Goal: Transaction & Acquisition: Obtain resource

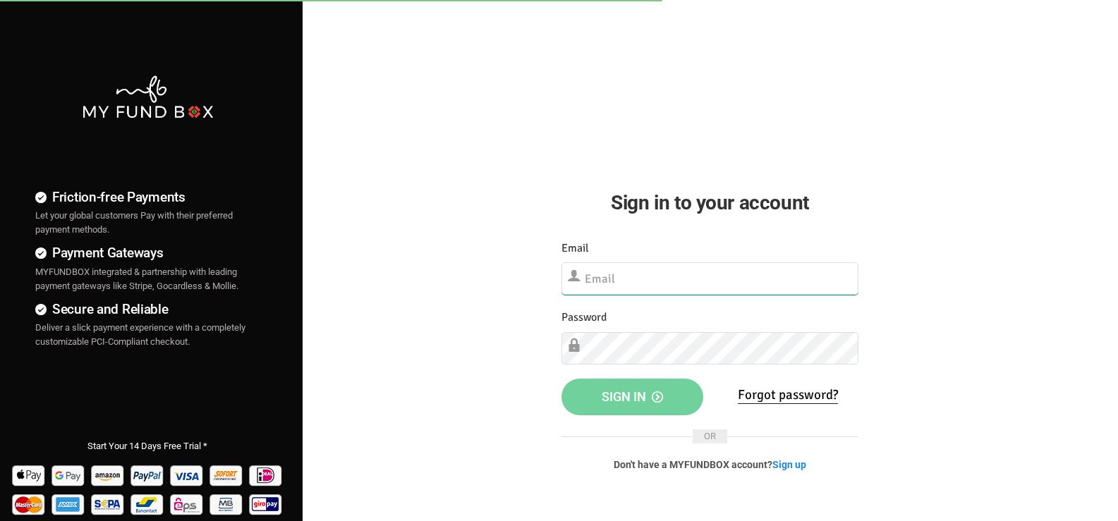
click at [659, 279] on input "text" at bounding box center [710, 278] width 298 height 32
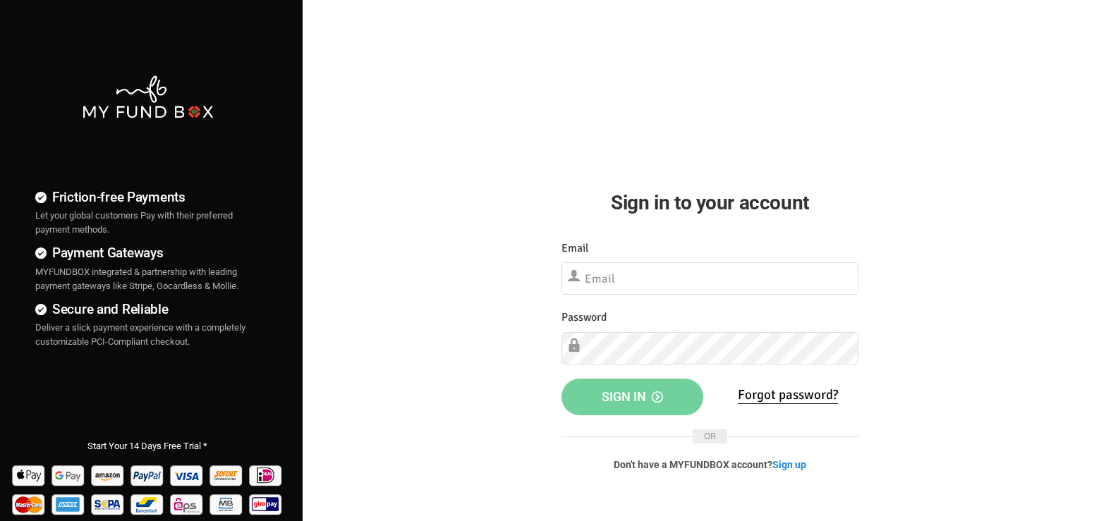
click at [611, 114] on div "Sign in to your account Something Went Wrong.Please close the browser and open …" at bounding box center [710, 253] width 340 height 507
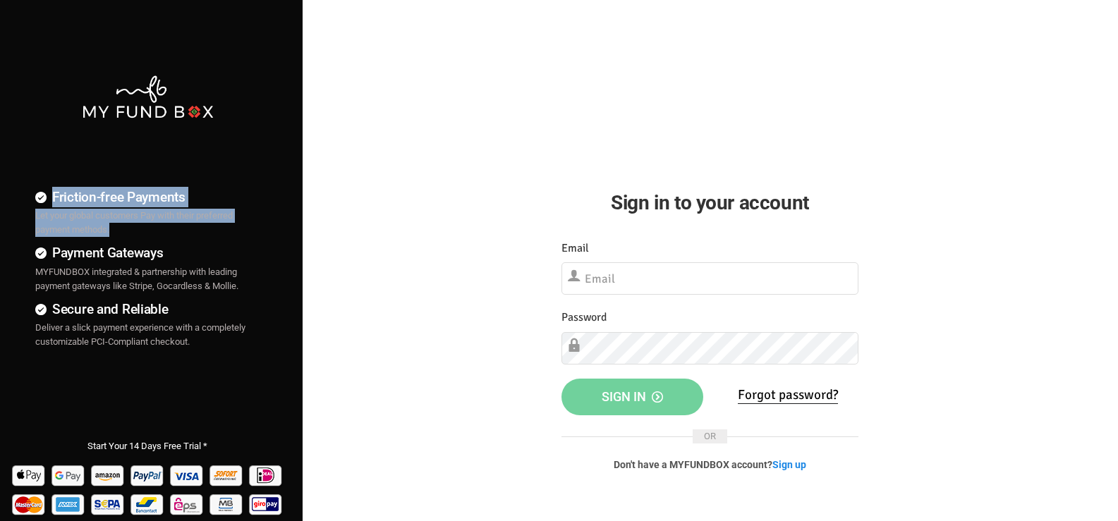
drag, startPoint x: 130, startPoint y: 231, endPoint x: 32, endPoint y: 217, distance: 99.0
click at [32, 217] on div "Friction-free Payments Let your global customers Pay with their preferred payme…" at bounding box center [140, 212] width 239 height 50
click at [137, 231] on div "Friction-free Payments Let your global customers Pay with their preferred payme…" at bounding box center [147, 212] width 225 height 50
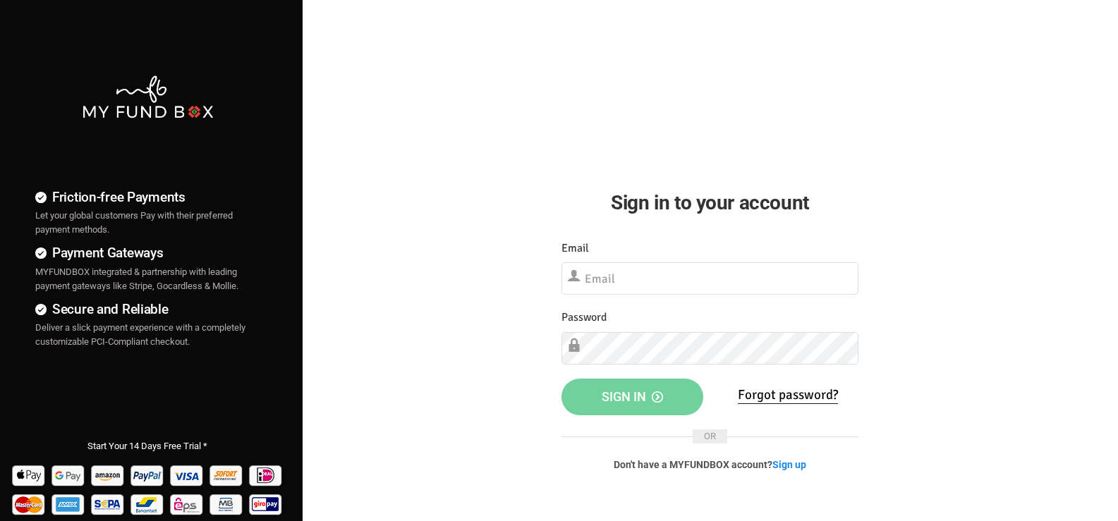
click at [145, 243] on h4 "Payment Gateways" at bounding box center [147, 253] width 225 height 20
drag, startPoint x: 152, startPoint y: 216, endPoint x: 156, endPoint y: 235, distance: 19.4
click at [156, 235] on div "Friction-free Payments Let your global customers Pay with their preferred payme…" at bounding box center [147, 212] width 225 height 50
click at [183, 242] on ul "Friction-free Payments Let your global customers Pay with their preferred payme…" at bounding box center [147, 276] width 295 height 256
drag, startPoint x: 178, startPoint y: 209, endPoint x: 182, endPoint y: 234, distance: 25.0
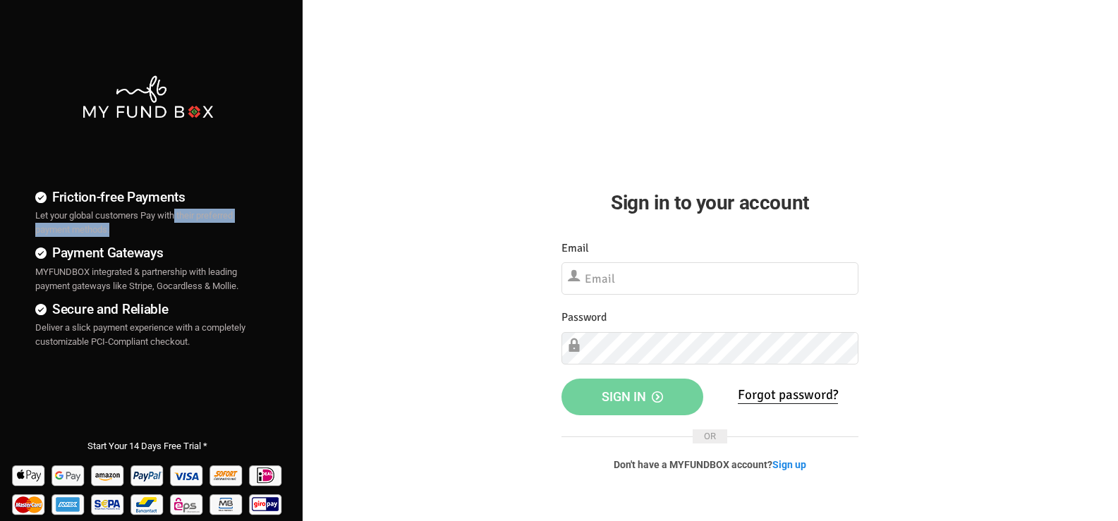
click at [182, 234] on div "Friction-free Payments Let your global customers Pay with their preferred payme…" at bounding box center [147, 212] width 225 height 50
click at [232, 157] on ul "Friction-free Payments Let your global customers Pay with their preferred payme…" at bounding box center [147, 276] width 295 height 256
drag, startPoint x: 204, startPoint y: 226, endPoint x: 206, endPoint y: 241, distance: 15.0
click at [207, 240] on ul "Friction-free Payments Let your global customers Pay with their preferred payme…" at bounding box center [147, 276] width 295 height 256
click at [221, 206] on h4 "Friction-free Payments" at bounding box center [147, 197] width 225 height 20
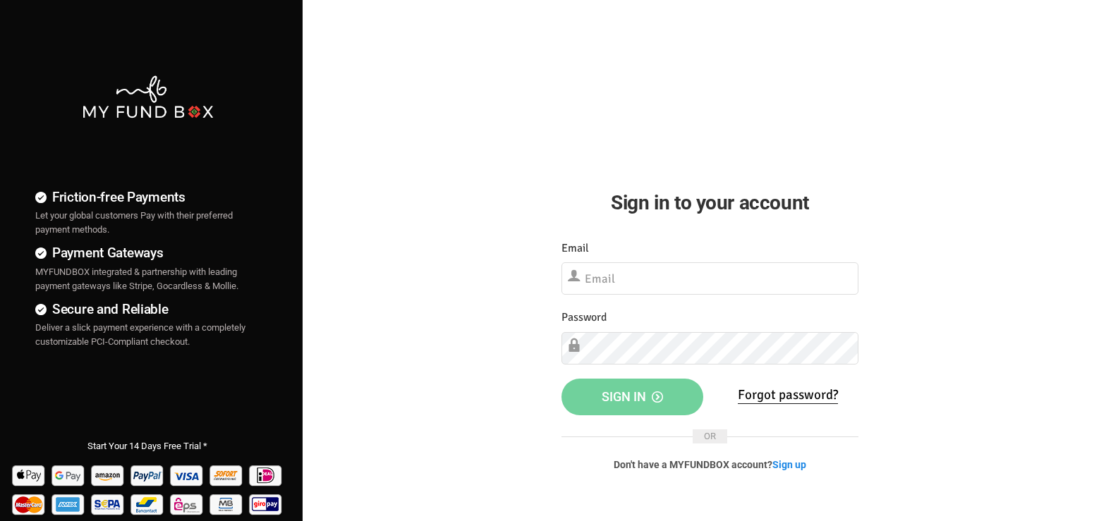
drag, startPoint x: 63, startPoint y: 255, endPoint x: 186, endPoint y: 258, distance: 123.4
click at [186, 258] on h4 "Payment Gateways" at bounding box center [147, 253] width 225 height 20
click at [135, 279] on div "Payment Gateways MYFUNDBOX integrated & partnership with leading payment gatewa…" at bounding box center [147, 268] width 225 height 50
click at [628, 283] on input "text" at bounding box center [710, 278] width 298 height 32
type input "[EMAIL_ADDRESS][DOMAIN_NAME]"
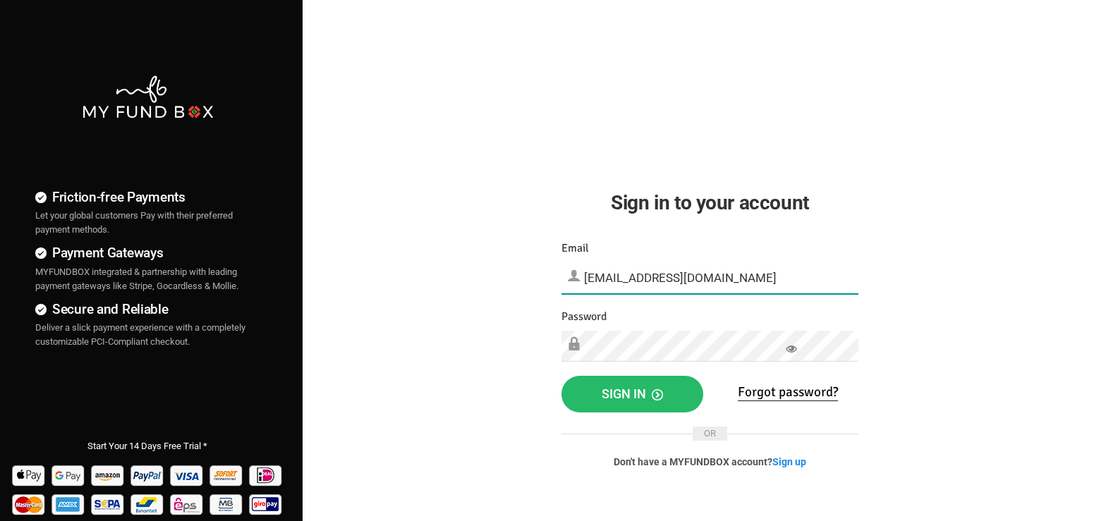
drag, startPoint x: 728, startPoint y: 282, endPoint x: 573, endPoint y: 281, distance: 155.1
click at [573, 281] on div "Email [EMAIL_ADDRESS][DOMAIN_NAME] Please Fill out this field" at bounding box center [710, 267] width 298 height 54
click at [739, 281] on input "[EMAIL_ADDRESS][DOMAIN_NAME]" at bounding box center [710, 277] width 298 height 31
click at [791, 353] on icon at bounding box center [791, 348] width 11 height 11
click at [621, 395] on span "Sign in" at bounding box center [631, 393] width 61 height 15
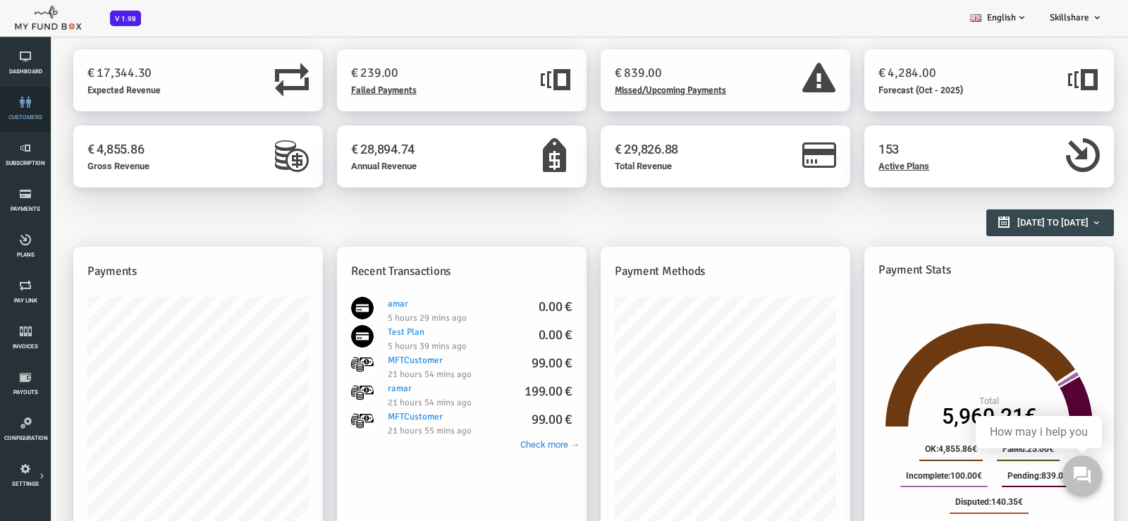
click at [0, 0] on span "customers" at bounding box center [0, 0] width 0 height 0
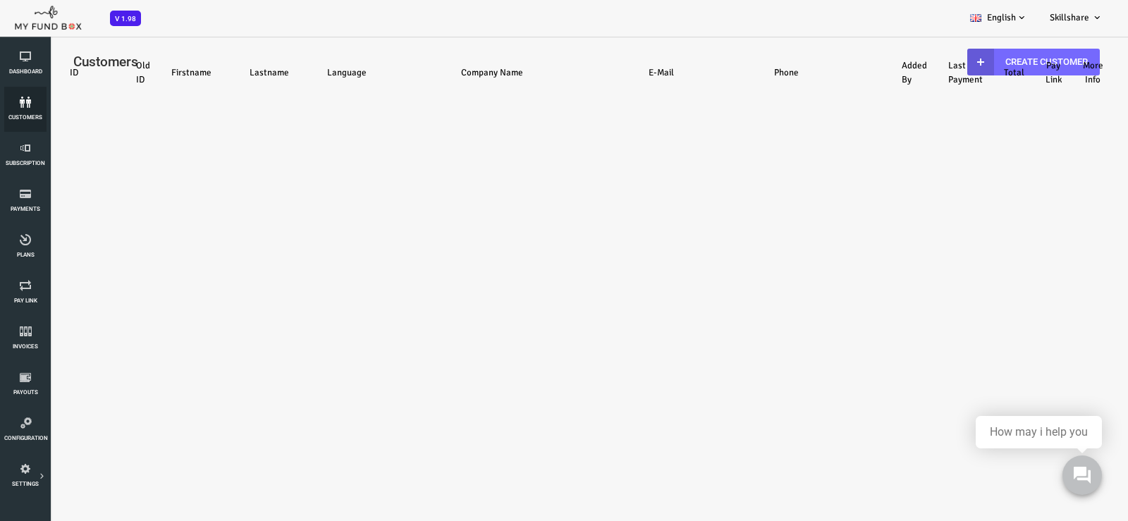
select select "100"
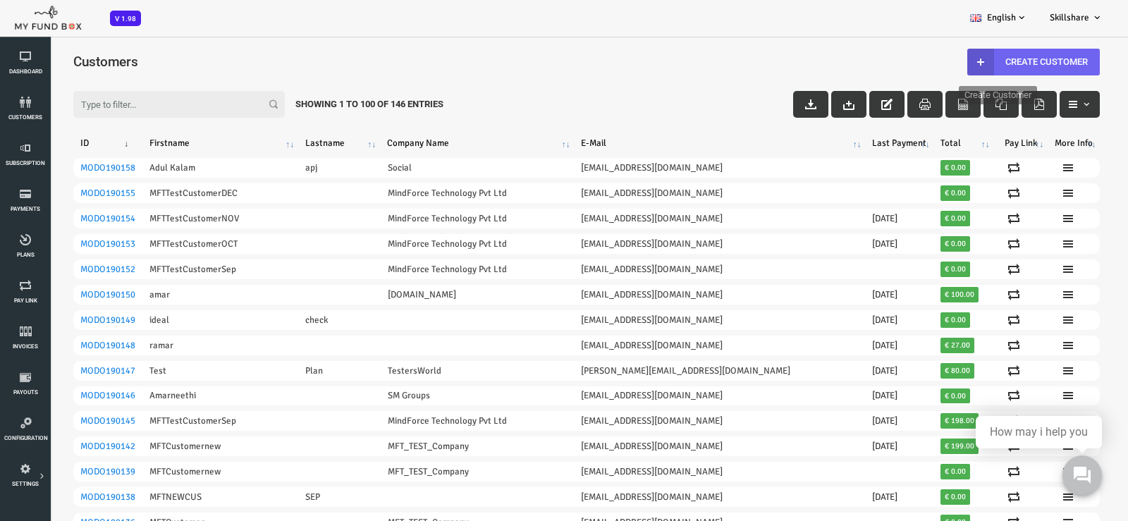
click at [982, 59] on link "Create Customer" at bounding box center [988, 62] width 133 height 27
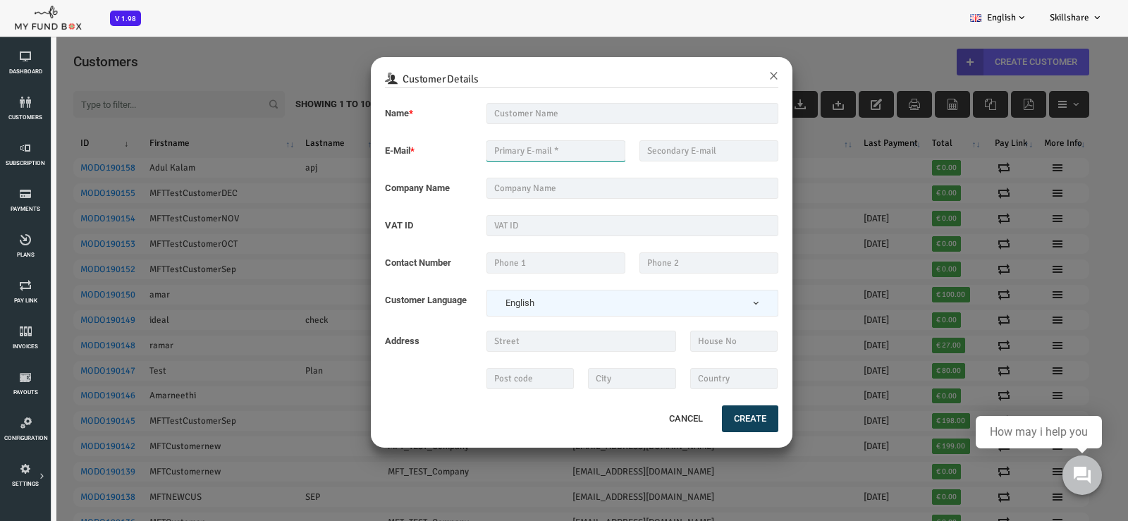
click at [537, 154] on input "text" at bounding box center [510, 150] width 139 height 21
click at [222, 47] on div "Customer Details × Name * Description allows upto maximum of 255 characters. Na…" at bounding box center [541, 295] width 1083 height 521
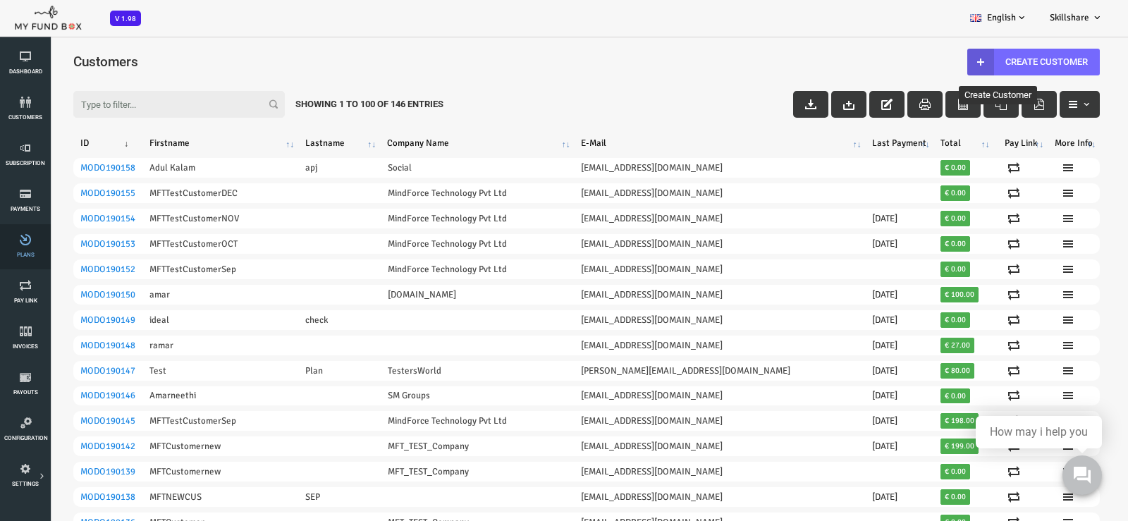
click at [23, 248] on link "Plans" at bounding box center [25, 246] width 42 height 45
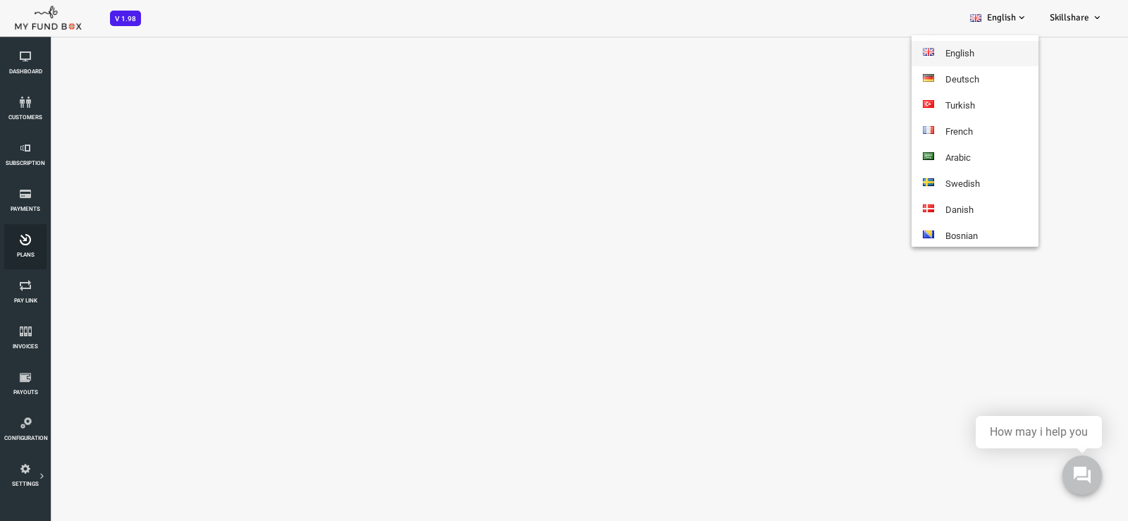
select select "100"
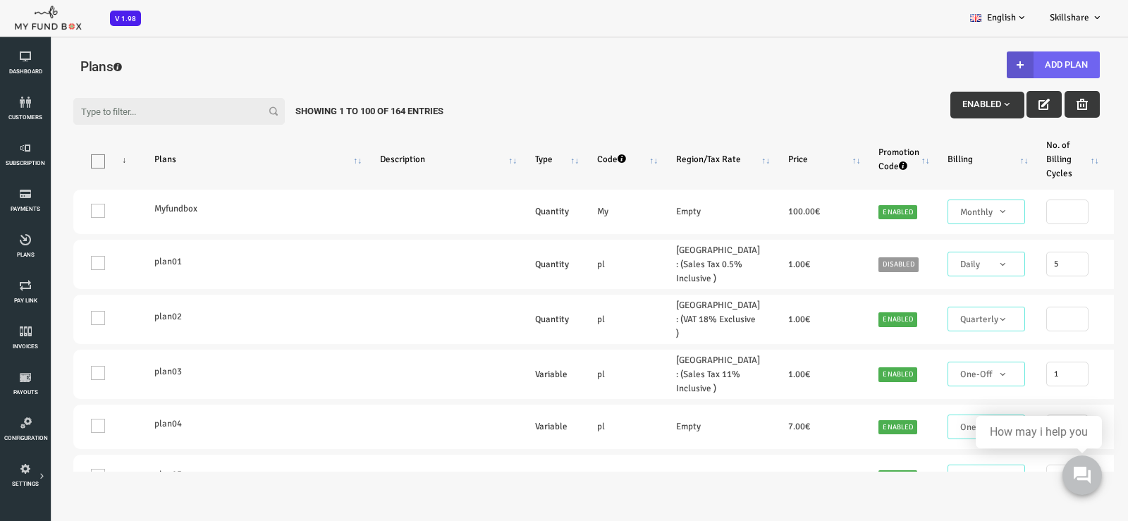
click at [1027, 63] on button "Add Plan" at bounding box center [1008, 64] width 93 height 27
type input "100"
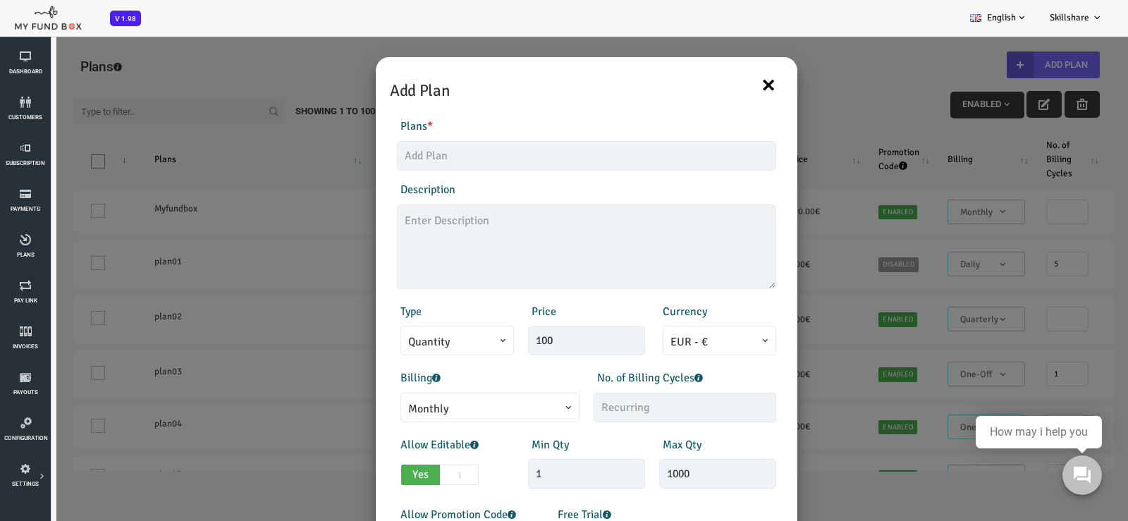
click at [723, 82] on button "×" at bounding box center [724, 85] width 16 height 30
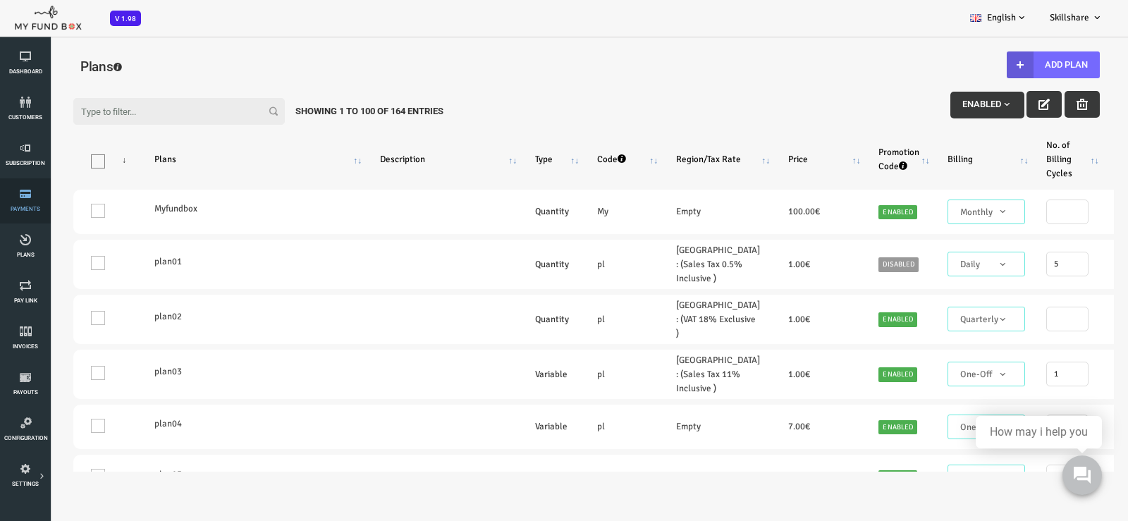
click at [31, 204] on link "Payments" at bounding box center [25, 200] width 42 height 45
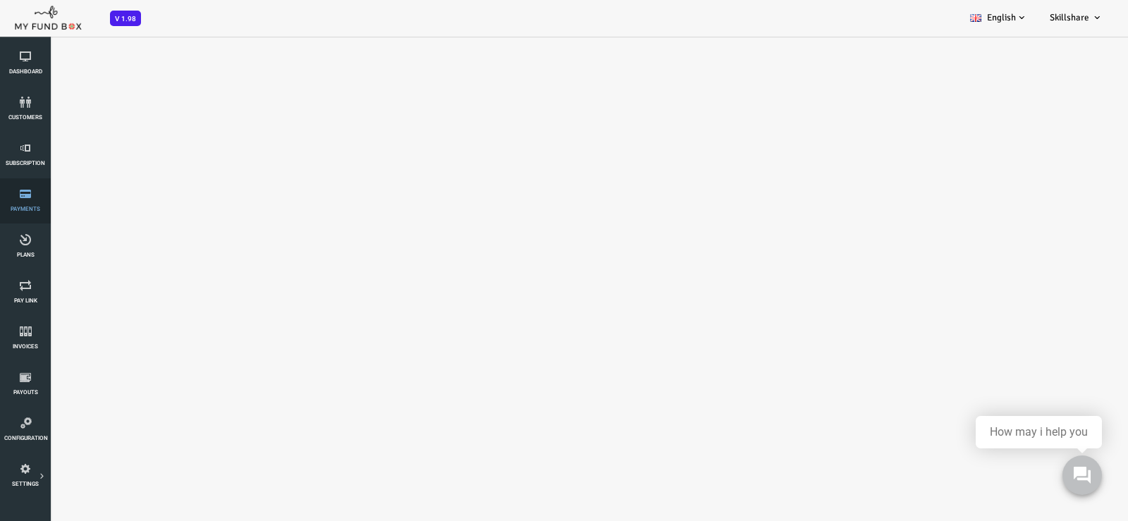
select select "100"
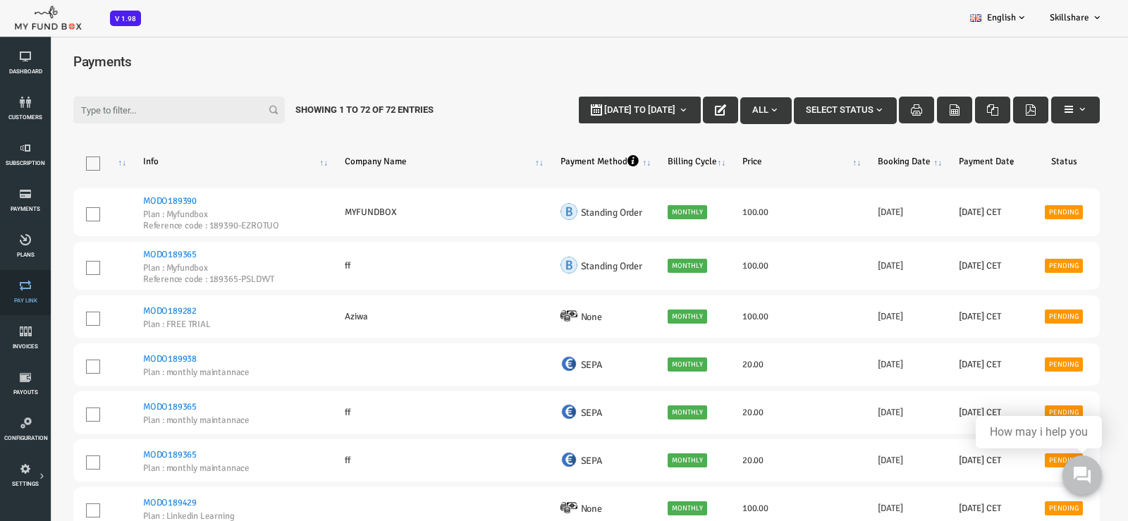
click at [0, 0] on span "Pay Link" at bounding box center [0, 0] width 0 height 0
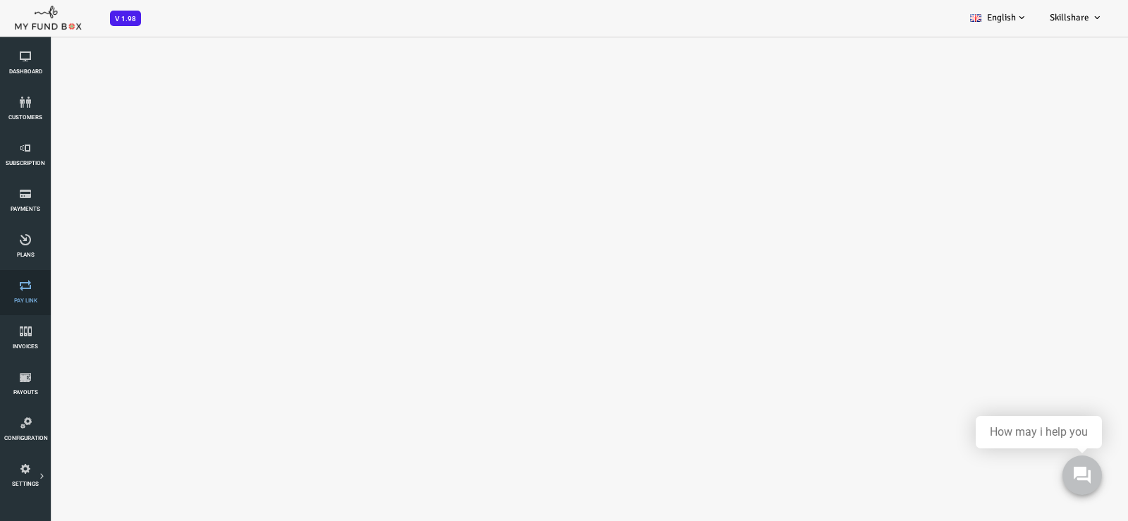
select select "100"
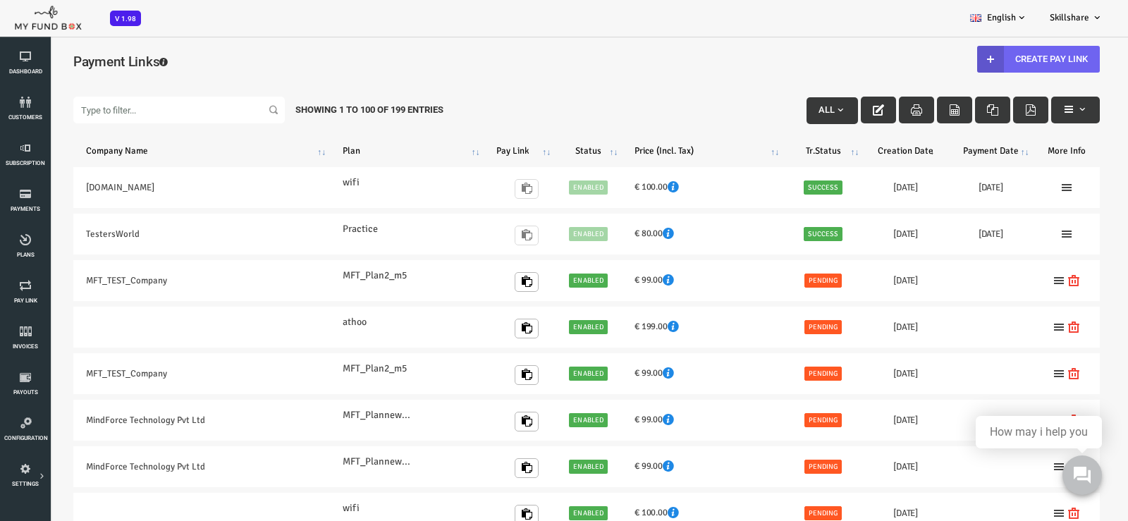
click at [1009, 59] on link "Create Pay Link" at bounding box center [993, 59] width 123 height 27
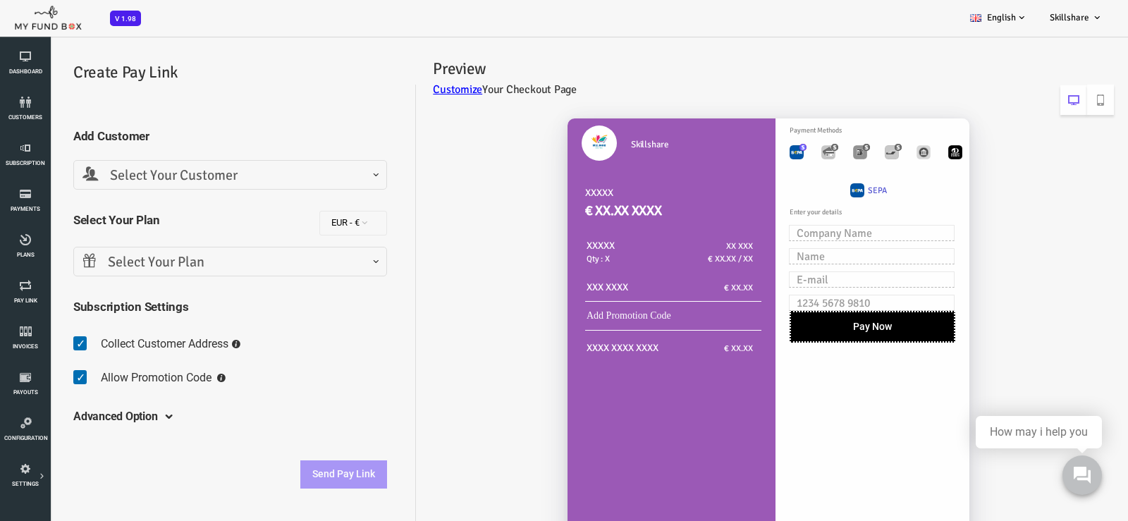
click at [135, 182] on span "Select Your Customer" at bounding box center [184, 176] width 295 height 22
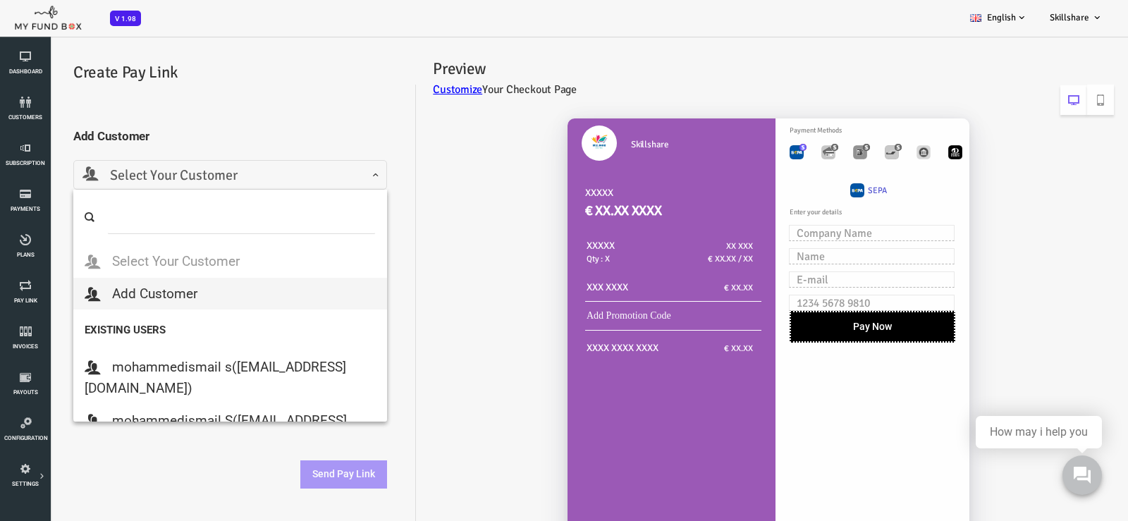
click at [435, 260] on div "Skillshare XXXXX € XX.XX XXXX XXXXX Qty : X XX XXX € XX.XX / XX XXX XXXX € XX.XX" at bounding box center [720, 353] width 698 height 498
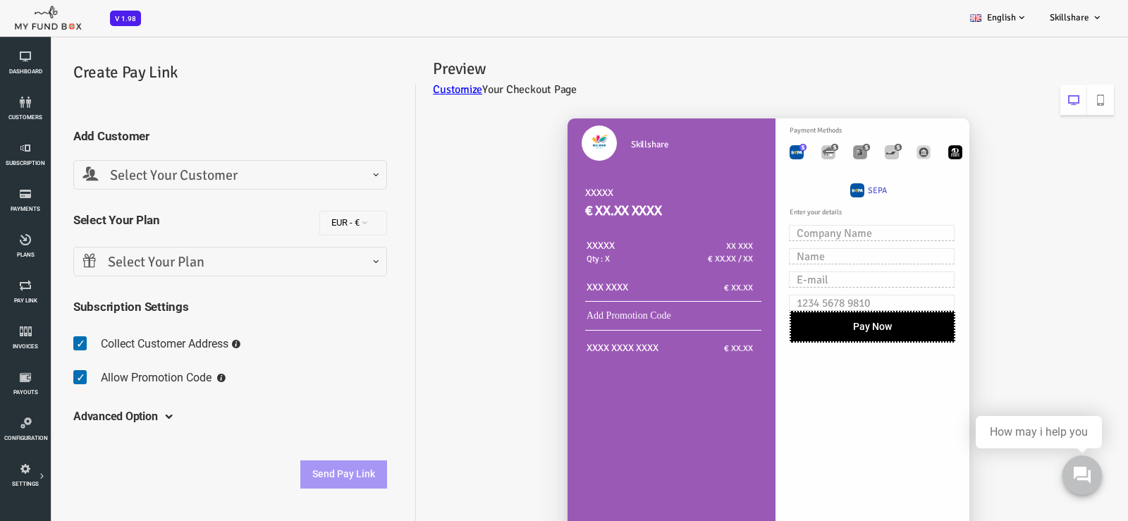
click at [166, 265] on span "Select Your Plan" at bounding box center [184, 263] width 295 height 22
click at [412, 385] on div "Skillshare XXXXX € XX.XX XXXX XXXXX Qty : X XX XXX € XX.XX / XX XXX XXXX € XX.XX" at bounding box center [720, 353] width 698 height 498
click at [25, 103] on icon at bounding box center [25, 102] width 42 height 11
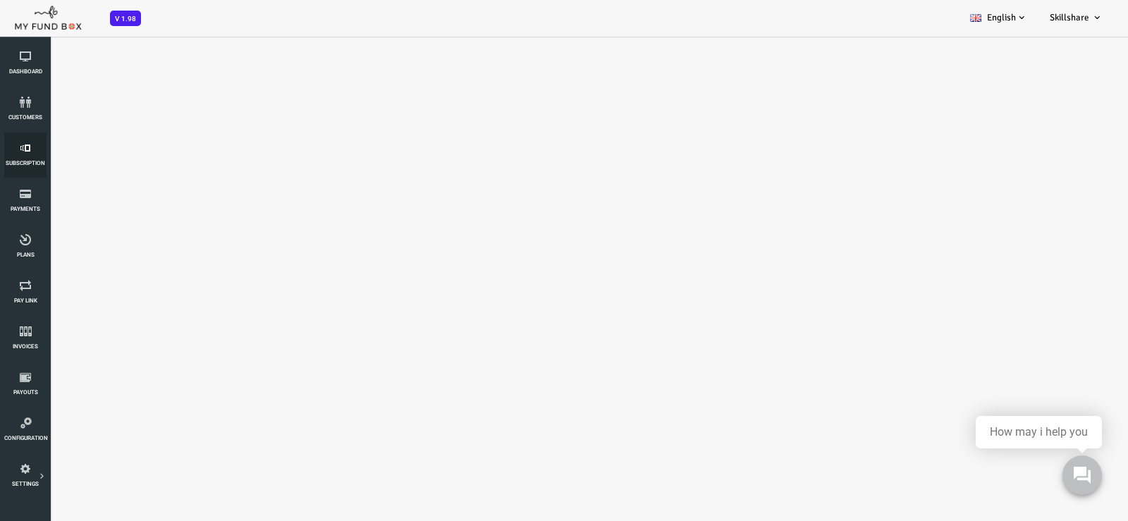
click at [0, 0] on span "Subscription" at bounding box center [0, 0] width 0 height 0
select select "100"
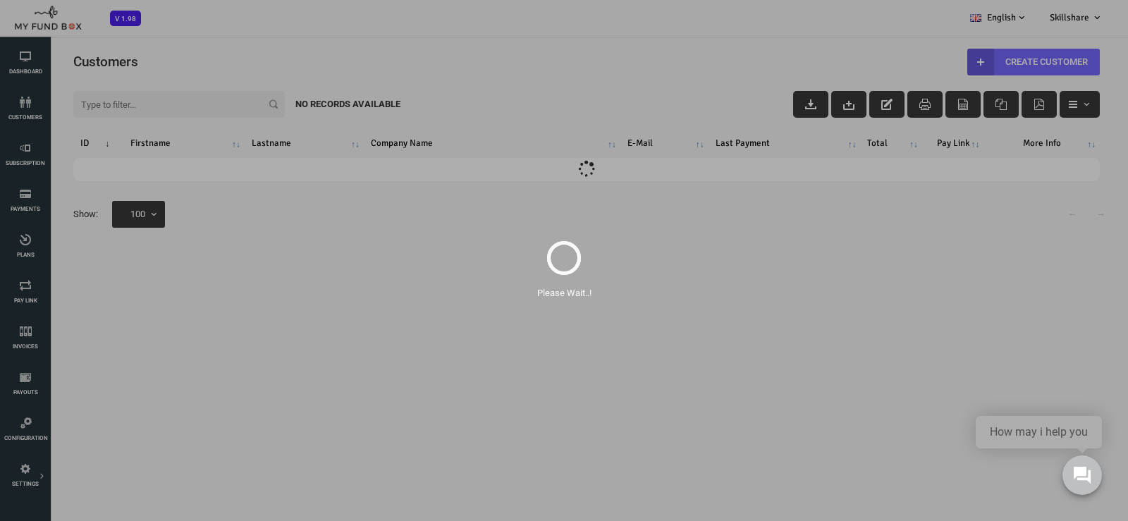
click at [18, 207] on div "Please Wait..!" at bounding box center [564, 260] width 1128 height 521
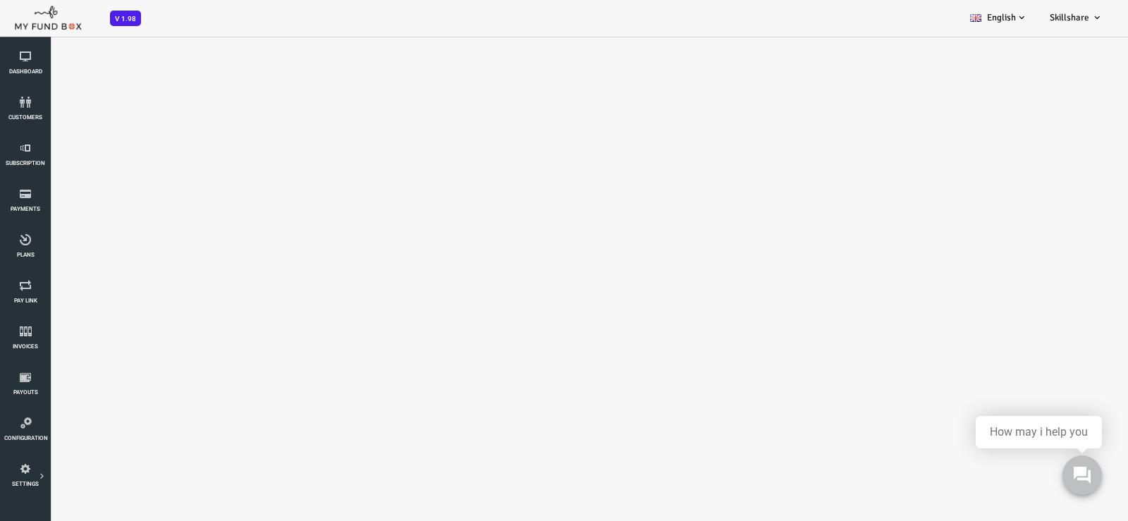
select select "100"
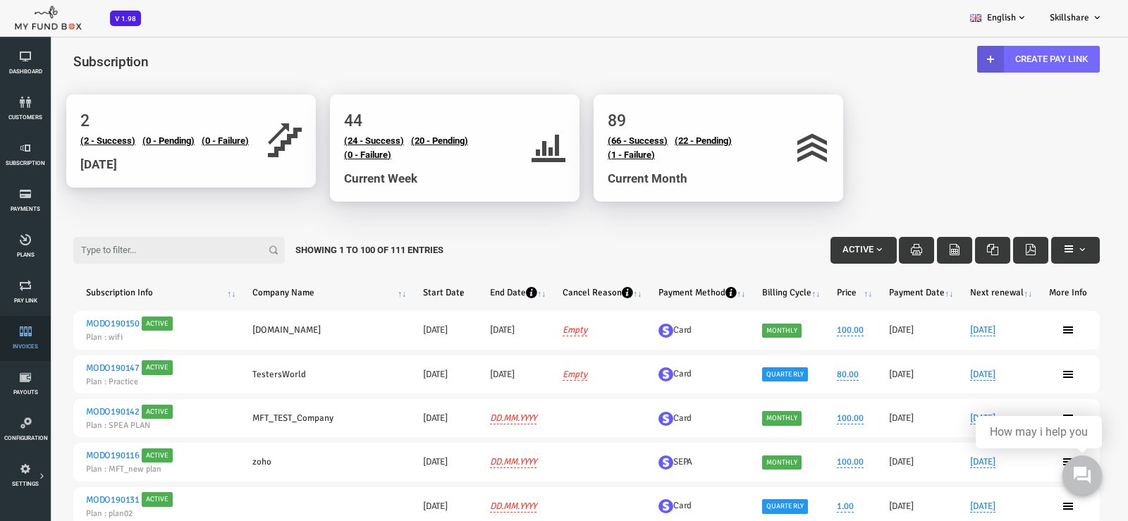
click at [0, 0] on span "Invoices" at bounding box center [0, 0] width 0 height 0
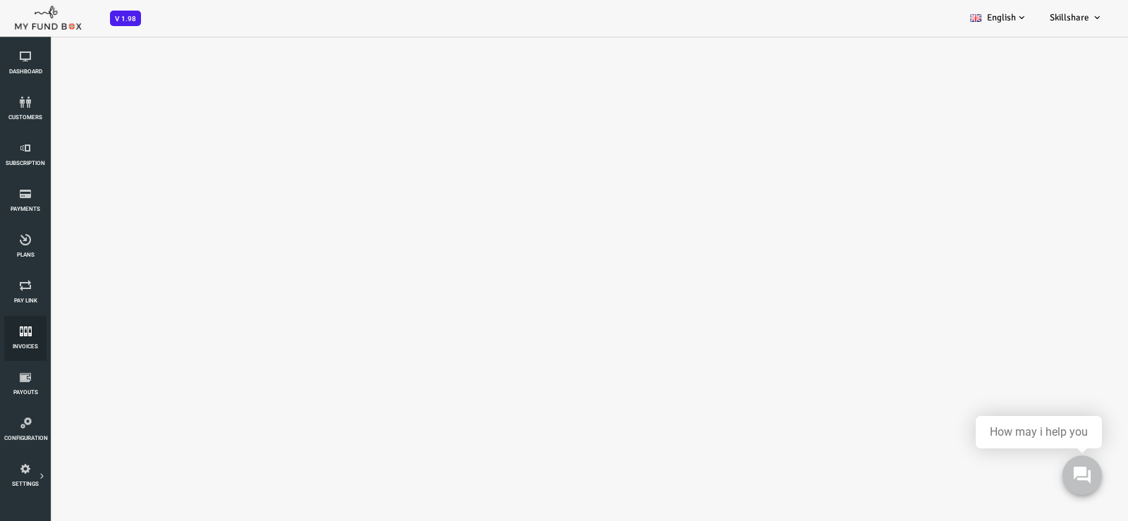
select select "100"
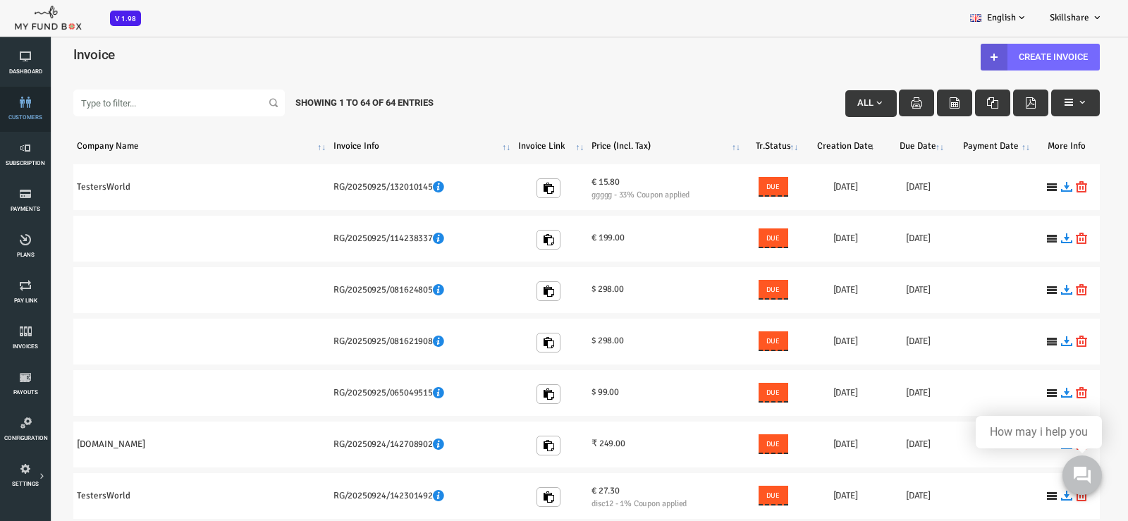
click at [0, 0] on span "customers" at bounding box center [0, 0] width 0 height 0
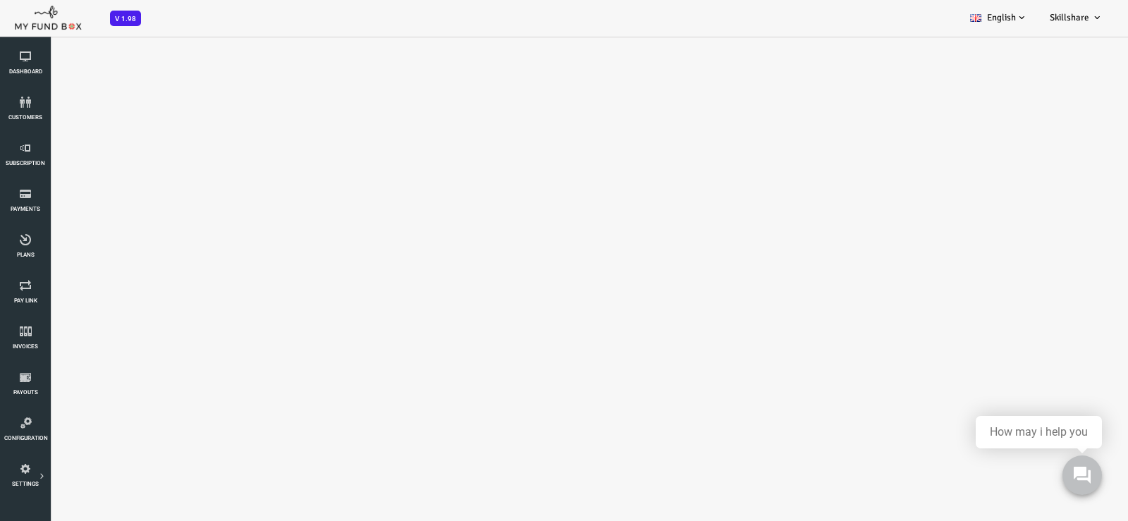
select select "100"
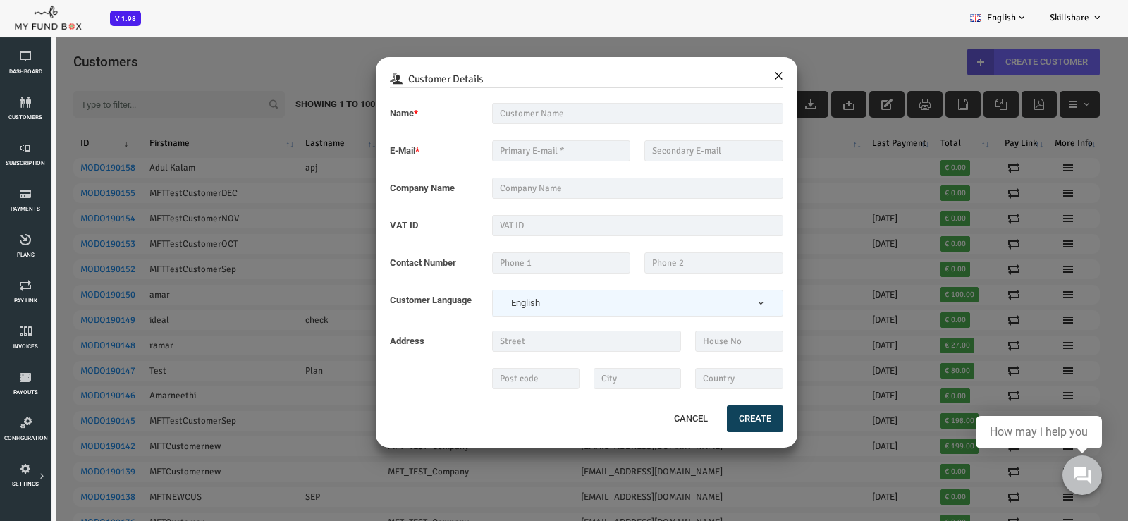
click at [732, 71] on button "×" at bounding box center [733, 75] width 9 height 18
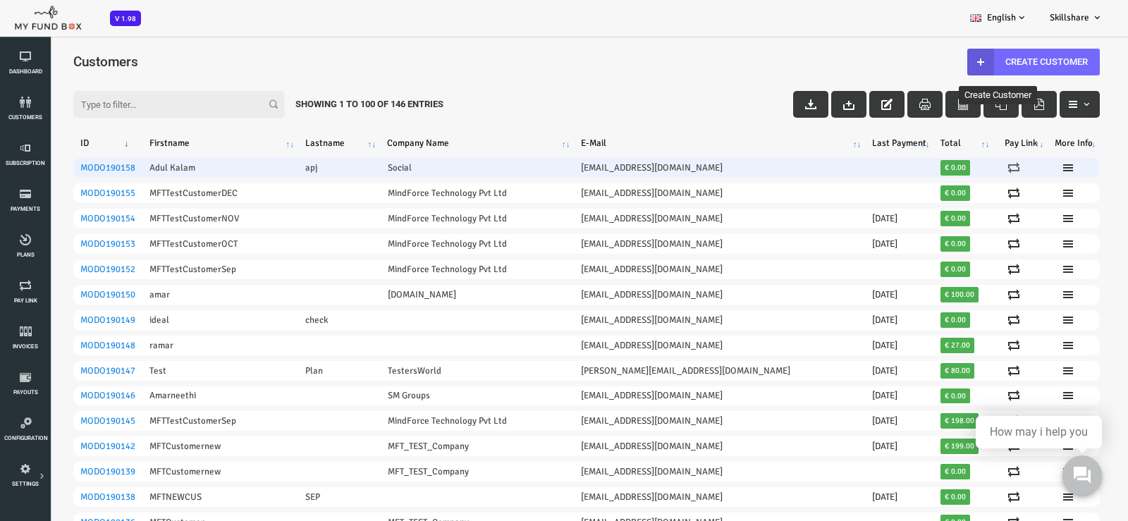
click at [963, 166] on icon at bounding box center [968, 167] width 11 height 11
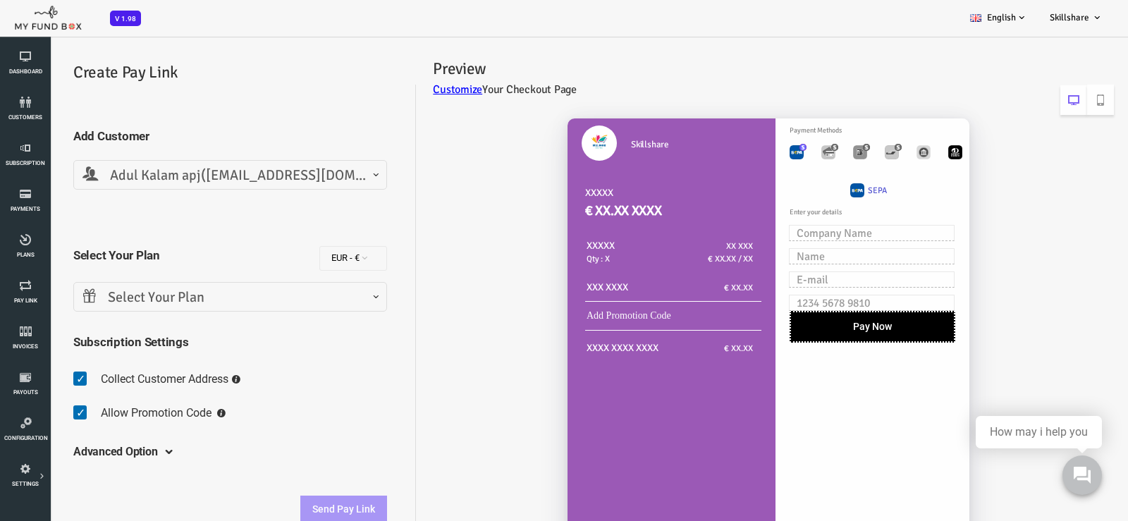
select select "kalam@gmail.com"
click at [30, 109] on link "customers" at bounding box center [25, 109] width 42 height 45
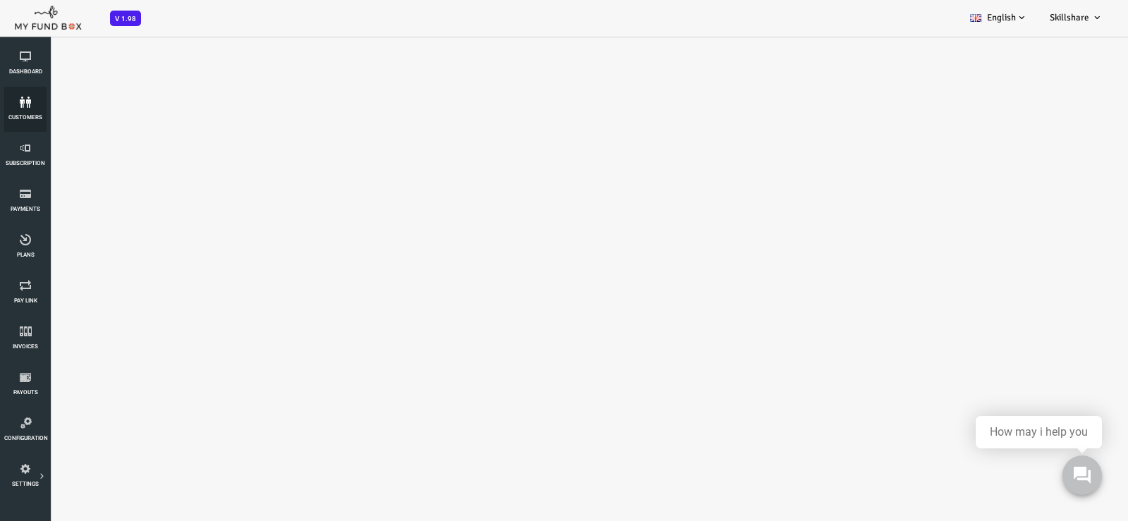
select select "100"
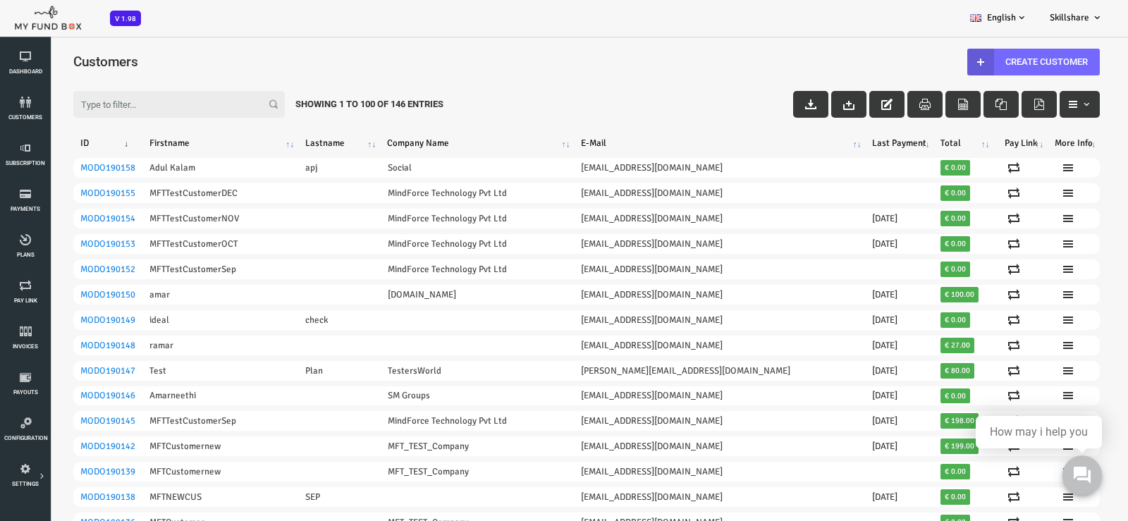
click at [85, 101] on input "Filter:" at bounding box center [134, 104] width 212 height 27
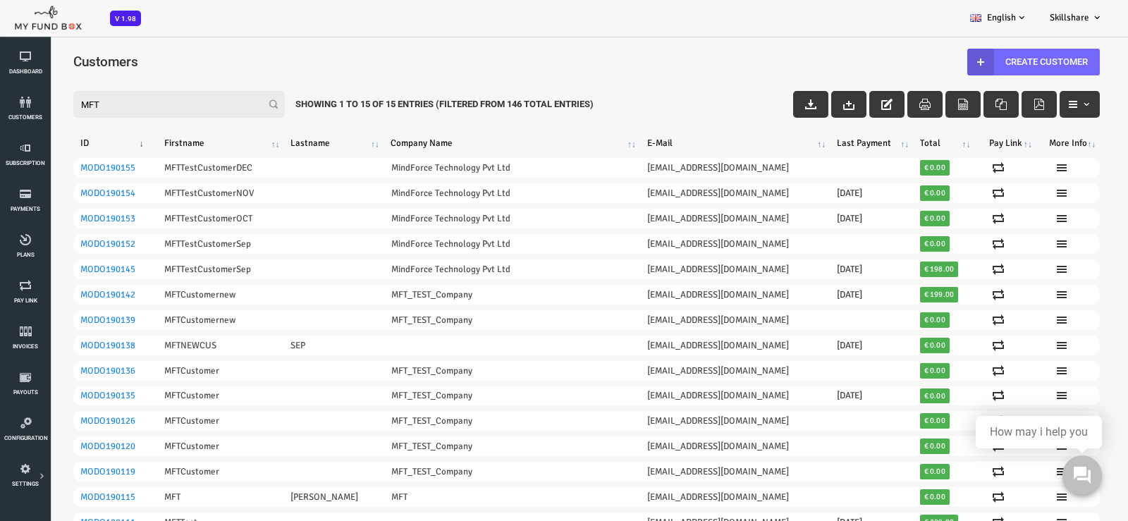
click at [93, 106] on input "MFT" at bounding box center [134, 104] width 212 height 27
type input "M"
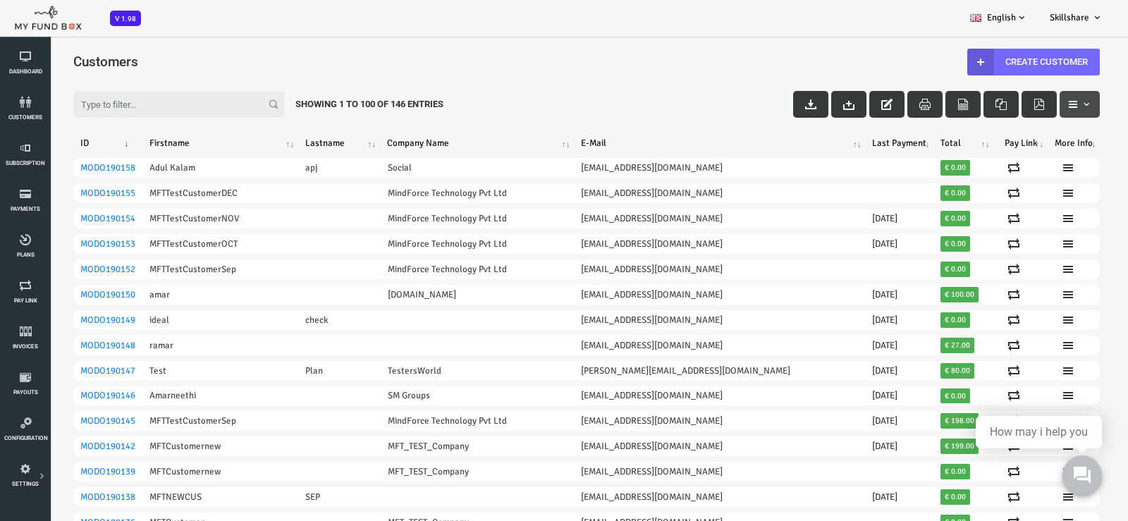
click at [1028, 109] on span "button" at bounding box center [1034, 104] width 25 height 11
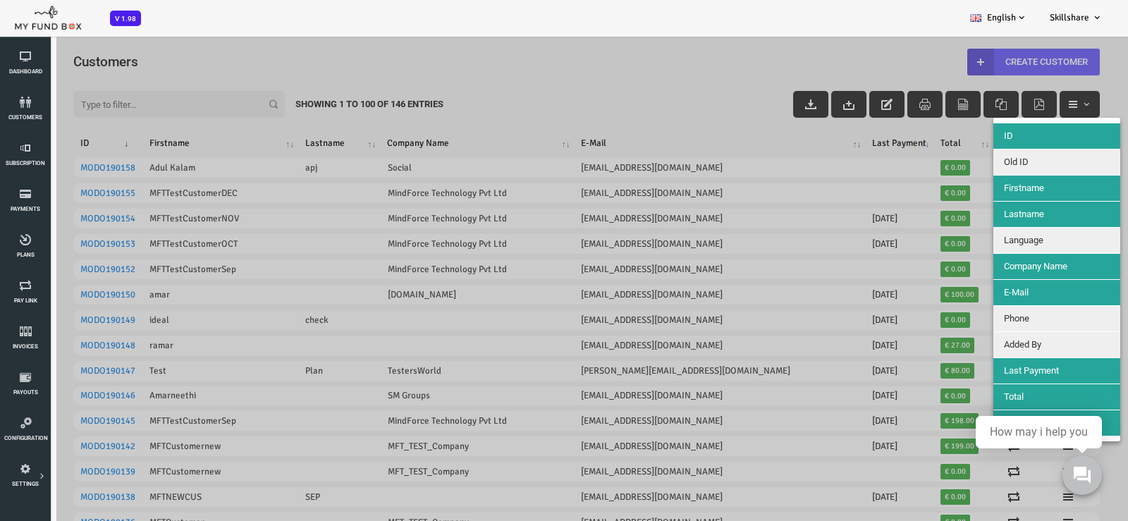
click at [517, 80] on div at bounding box center [541, 295] width 1083 height 521
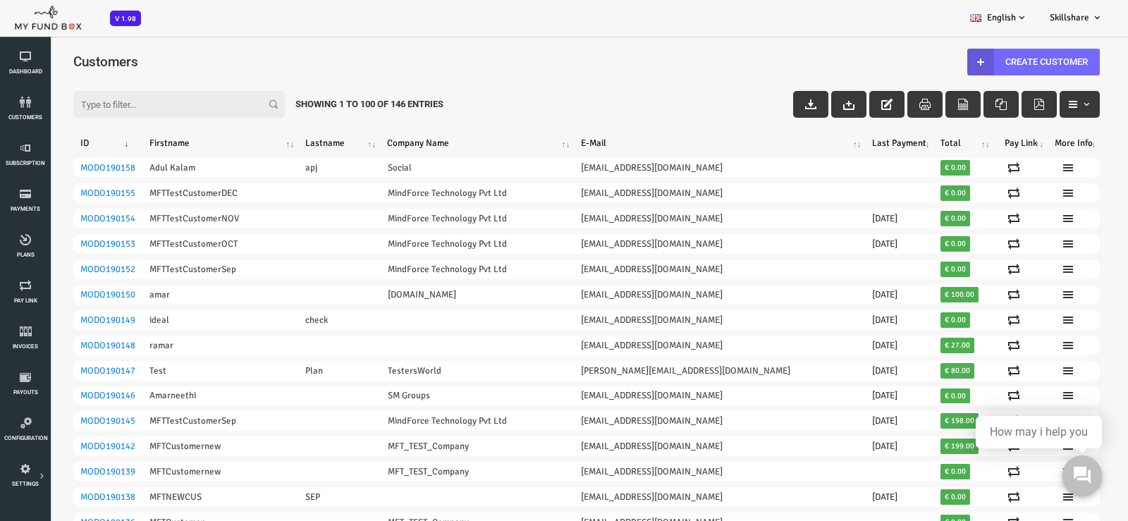
click at [531, 64] on h4 "Customers" at bounding box center [548, 61] width 1041 height 20
